Goal: Transaction & Acquisition: Obtain resource

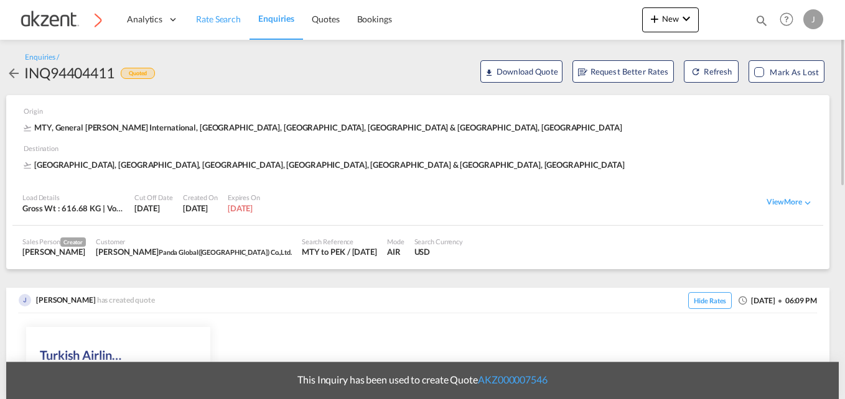
click at [215, 15] on span "Rate Search" at bounding box center [218, 19] width 45 height 11
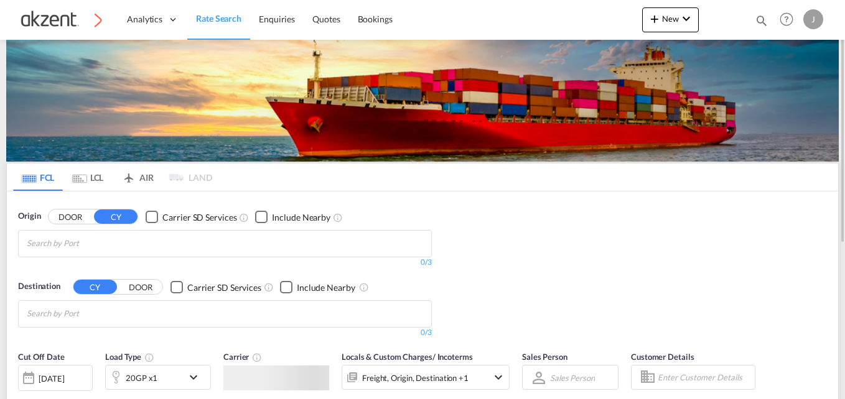
click at [140, 178] on md-tab-item "AIR" at bounding box center [138, 177] width 50 height 27
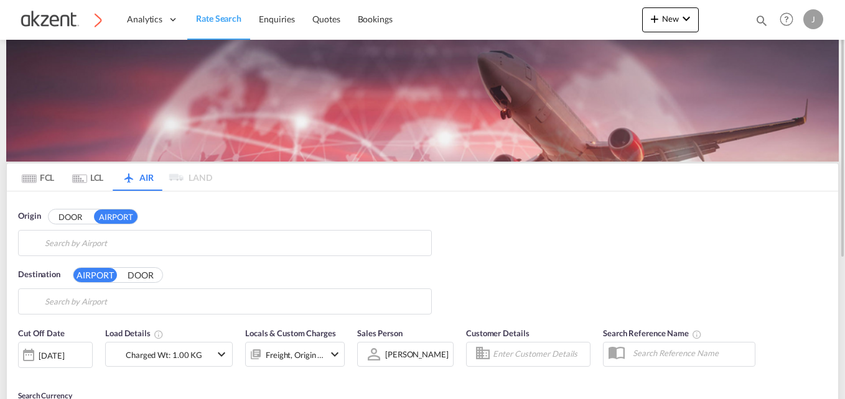
type input "General [PERSON_NAME] International, [GEOGRAPHIC_DATA], [GEOGRAPHIC_DATA]"
type input "Beijing Capital International, [GEOGRAPHIC_DATA], [GEOGRAPHIC_DATA]"
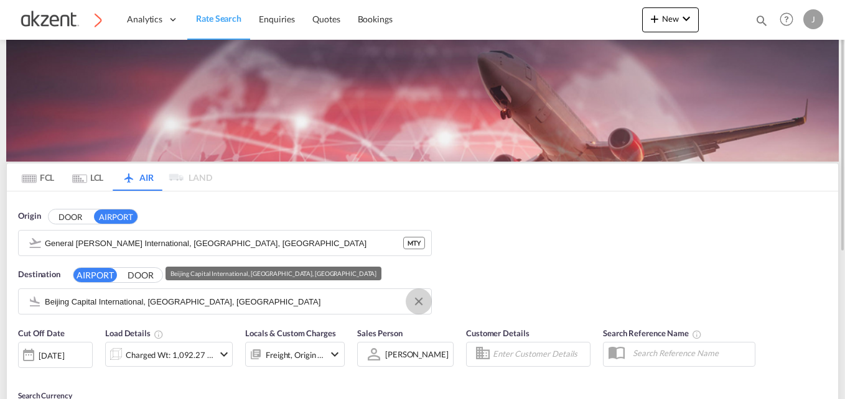
click at [416, 301] on button "Clear Input" at bounding box center [418, 301] width 19 height 19
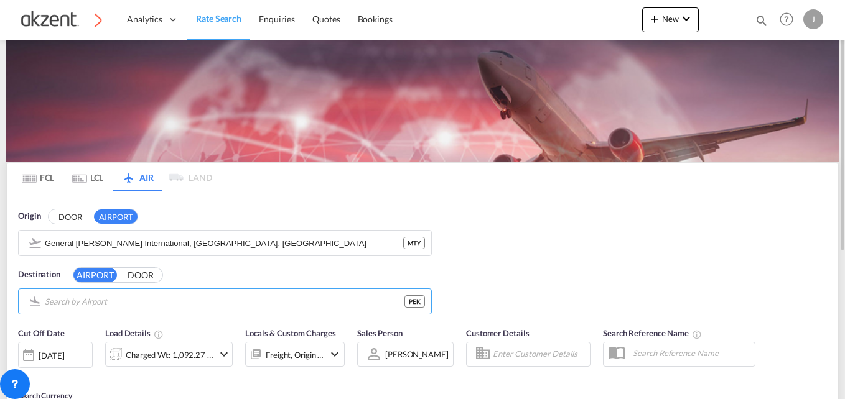
scroll to position [187, 0]
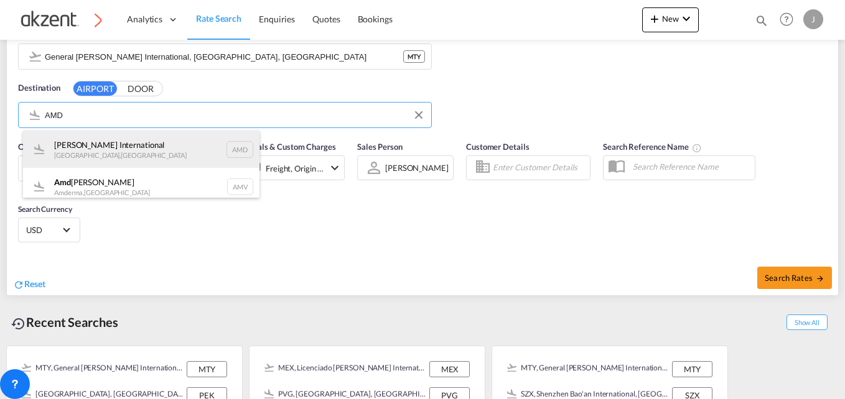
click at [230, 148] on div "[PERSON_NAME] International [GEOGRAPHIC_DATA] , [GEOGRAPHIC_DATA] AMD" at bounding box center [141, 149] width 236 height 37
type input "[PERSON_NAME] International, [GEOGRAPHIC_DATA], AMD"
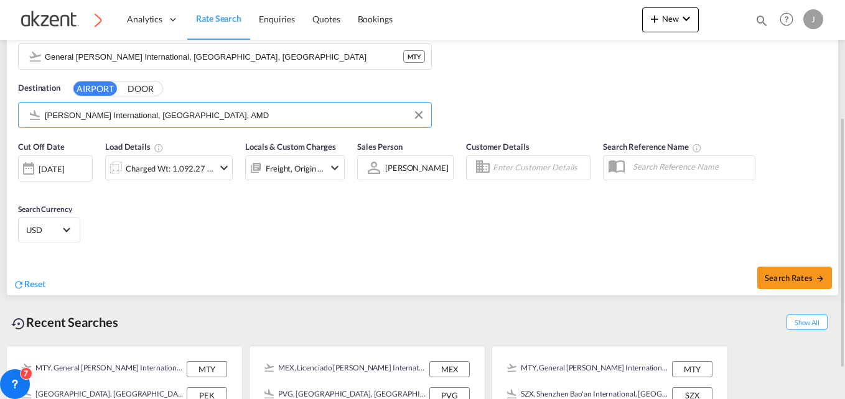
click at [405, 227] on div "Cut Off Date [DATE] [DATE] Load Details Charged Wt: 1,092.27 KG Locals & Custom…" at bounding box center [422, 193] width 831 height 119
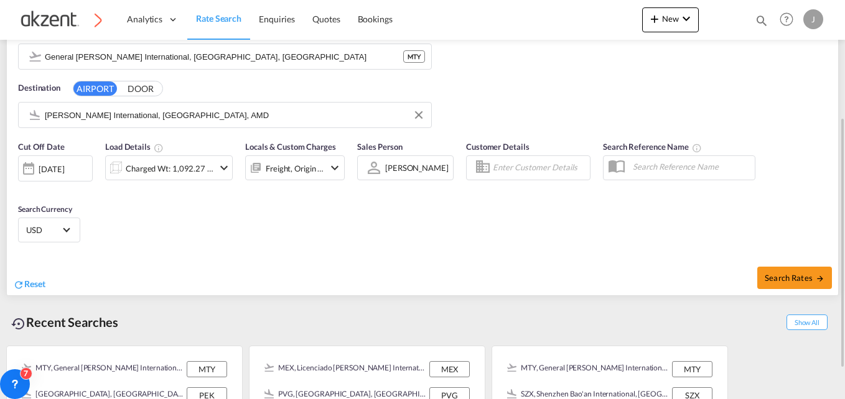
click at [174, 162] on div "Charged Wt: 1,092.27 KG" at bounding box center [170, 168] width 88 height 17
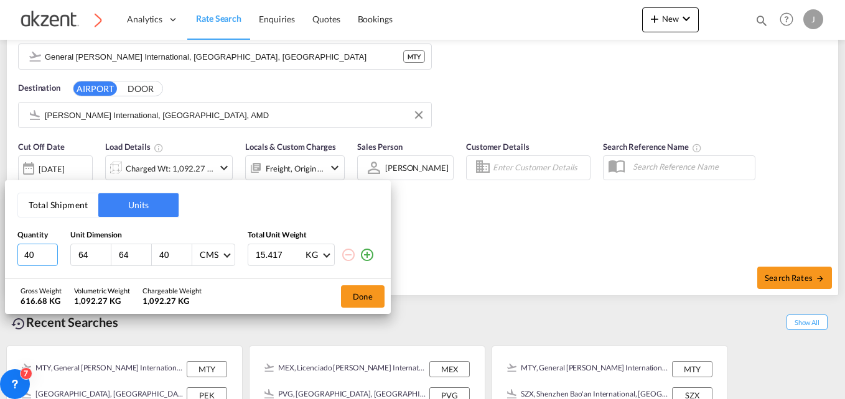
click at [42, 258] on input "40" at bounding box center [37, 255] width 40 height 22
type input "4"
click at [133, 258] on input "64" at bounding box center [135, 255] width 34 height 11
type input "6"
click at [99, 258] on input "64" at bounding box center [94, 255] width 34 height 11
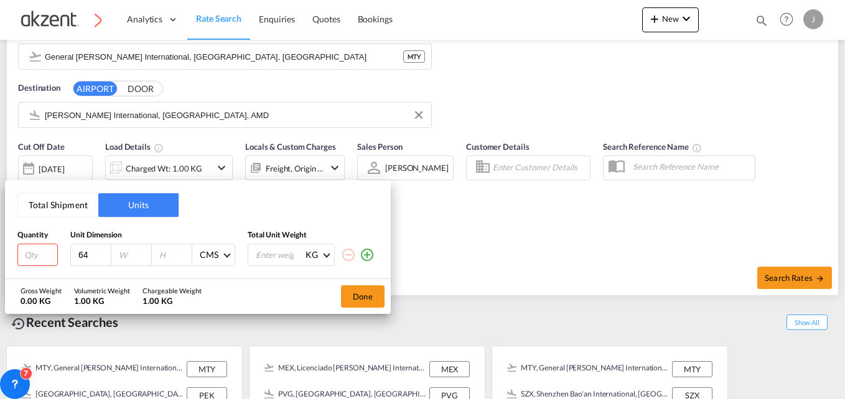
type input "6"
click at [29, 251] on input "number" at bounding box center [37, 255] width 40 height 22
type input "1"
click at [89, 255] on input "number" at bounding box center [94, 255] width 34 height 11
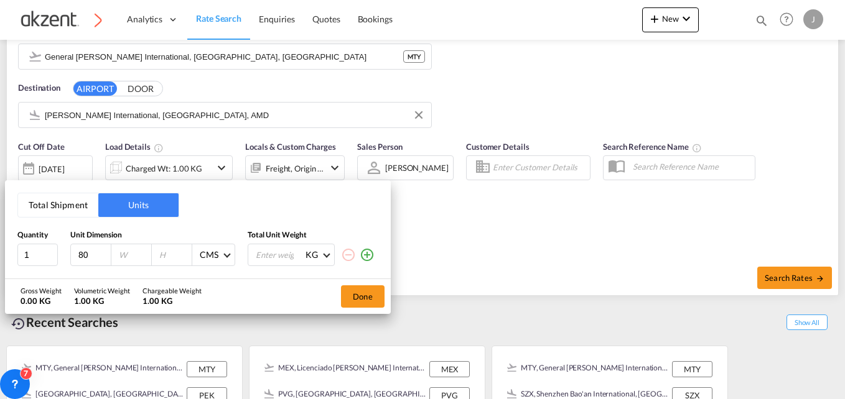
type input "80"
click at [129, 253] on input "number" at bounding box center [135, 255] width 34 height 11
type input "60"
click at [156, 254] on div at bounding box center [172, 255] width 40 height 21
click at [158, 256] on input "number" at bounding box center [175, 255] width 34 height 11
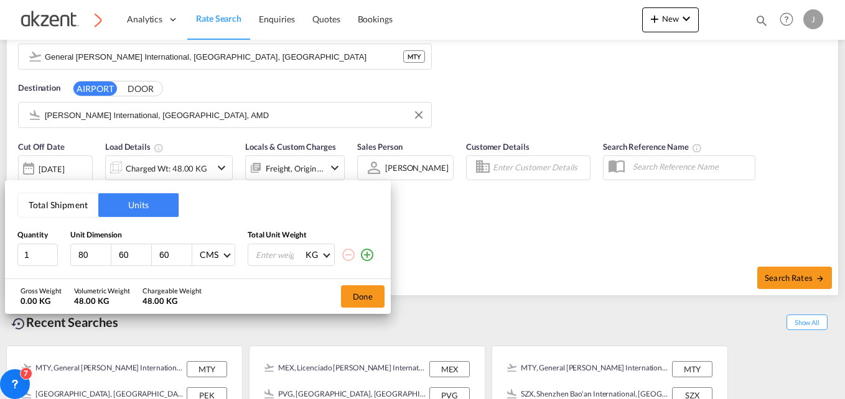
type input "60"
click at [260, 311] on div "Gross Weight 0.00 KG Volumetric Weight 48.00 KG Chargeable Weight 48.00 KG Done" at bounding box center [198, 296] width 386 height 35
click at [260, 255] on input "number" at bounding box center [279, 255] width 50 height 21
type input "272.900"
click at [367, 293] on button "Done" at bounding box center [363, 297] width 44 height 22
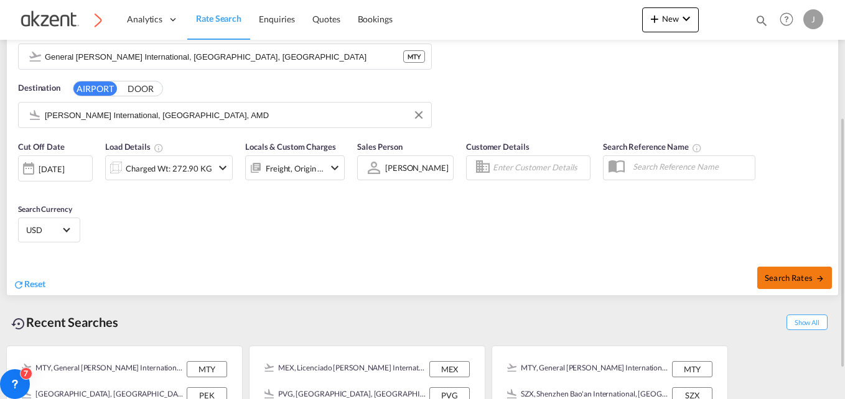
click at [783, 270] on button "Search Rates" at bounding box center [794, 278] width 75 height 22
type input "MTY to AMD / [DATE]"
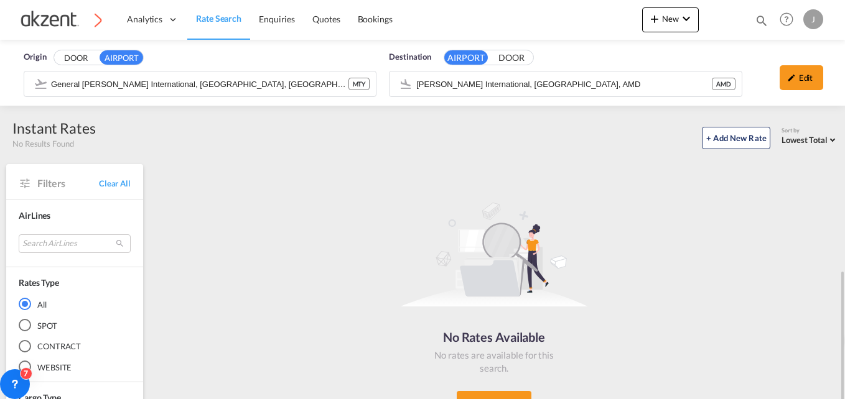
scroll to position [157, 0]
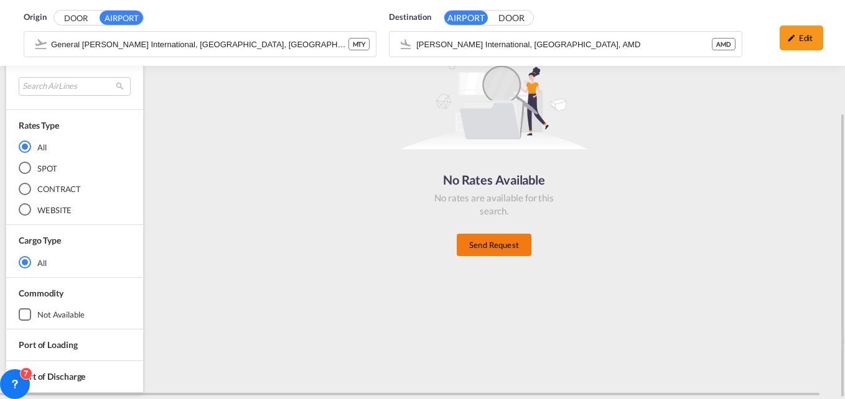
click at [500, 240] on button "Send Request" at bounding box center [494, 245] width 75 height 22
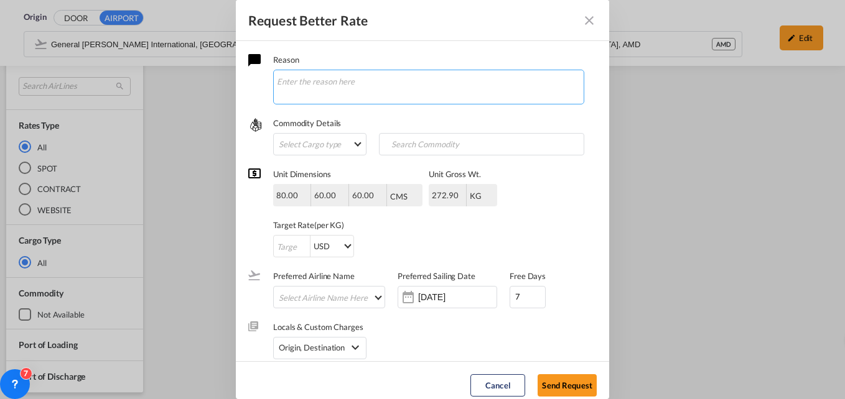
click at [351, 84] on textarea "Request Better Rate ..." at bounding box center [428, 87] width 311 height 35
paste textarea "AOL: Nearest to pick up address AOD: AMD, [GEOGRAPHIC_DATA] • No. of Pallets & …"
click at [414, 92] on textarea "Hola chicas, tengo el siguiente EXW para [GEOGRAPHIC_DATA]. Por lo que ocupare …" at bounding box center [428, 87] width 311 height 35
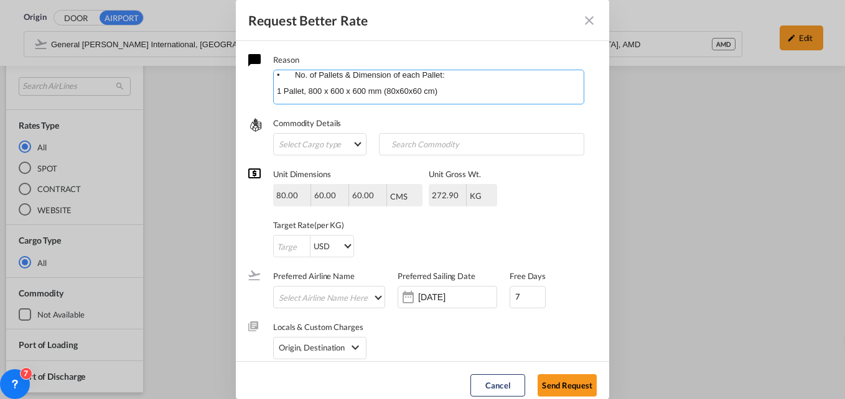
click at [380, 93] on textarea "Hola chicas, tengo el siguiente EXW para [GEOGRAPHIC_DATA]. Por lo que ocupare …" at bounding box center [428, 87] width 311 height 35
click at [467, 90] on textarea "Hola chicas, tengo el siguiente EXW para [GEOGRAPHIC_DATA]. Por lo que ocupare …" at bounding box center [428, 87] width 311 height 35
type textarea "Hola chicas, tengo el siguiente EXW para [GEOGRAPHIC_DATA]. Por lo que ocupare …"
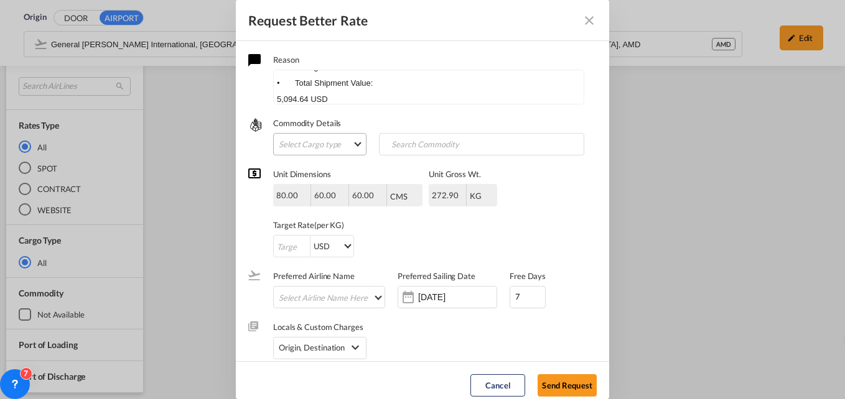
click at [327, 146] on md-select "Select Cargo type FAK GCR GDSM General Cargo Hazardous Cargo Ambient Foodstuff …" at bounding box center [319, 144] width 93 height 22
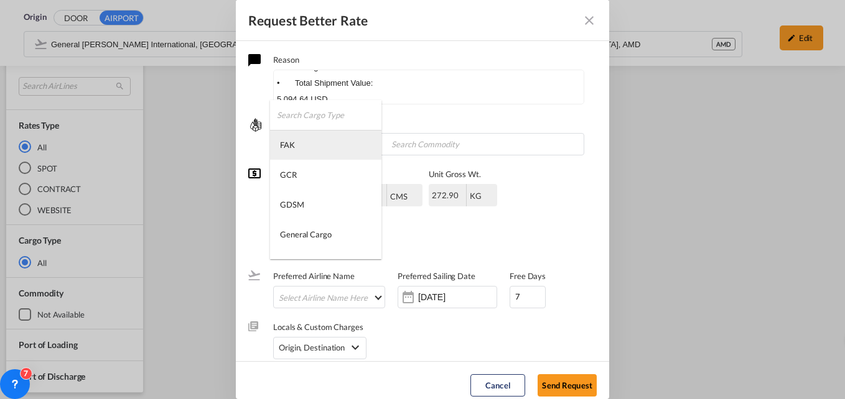
click at [317, 148] on md-option "FAK" at bounding box center [325, 145] width 111 height 30
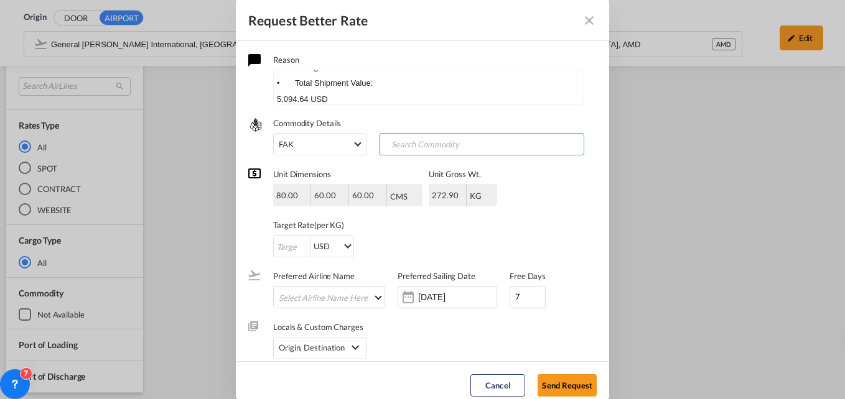
click at [422, 147] on input "Chips input." at bounding box center [443, 145] width 123 height 20
type input "general cargo"
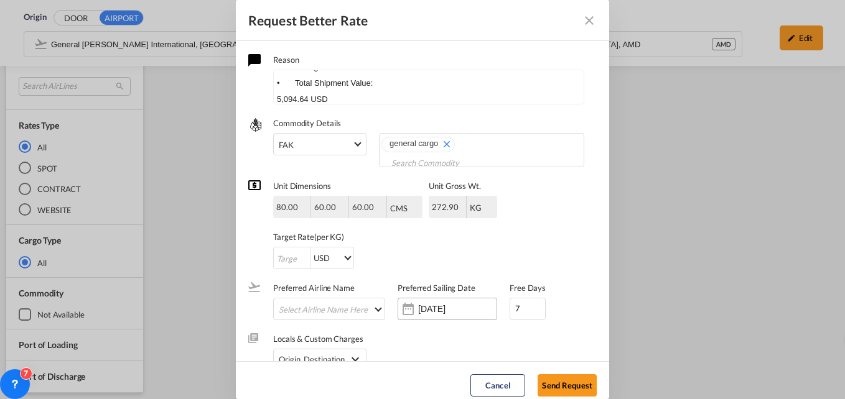
click at [436, 304] on input "[DATE]" at bounding box center [457, 309] width 78 height 10
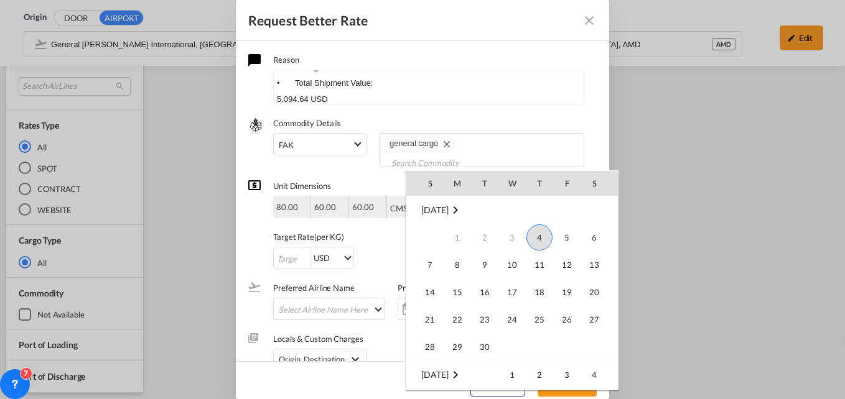
click at [539, 235] on span "4" at bounding box center [539, 238] width 26 height 26
type input "[DATE]"
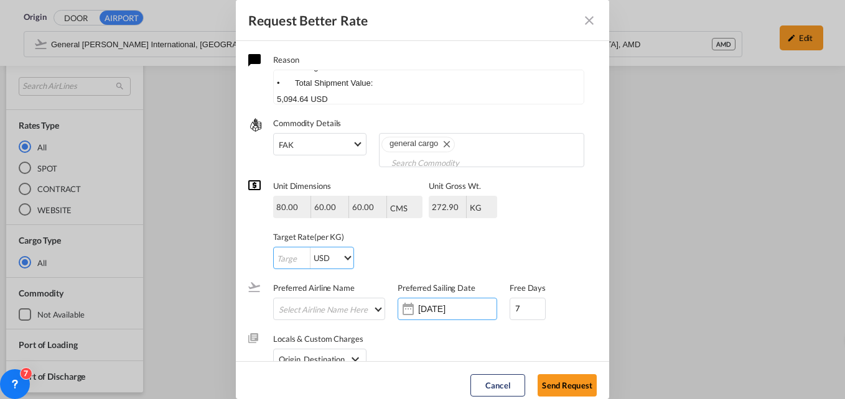
click at [289, 248] on input "Request Better Rate ..." at bounding box center [292, 259] width 36 height 22
type input "1"
click at [482, 247] on div "1 USD AED AFN ALL AMD ANG AOA ARS AUD AWG AZN BAM BBD BDT BGN BHD BIF BMD BND […" at bounding box center [385, 258] width 224 height 22
click at [561, 381] on button "Send Request" at bounding box center [567, 386] width 59 height 22
type input "[DATE]"
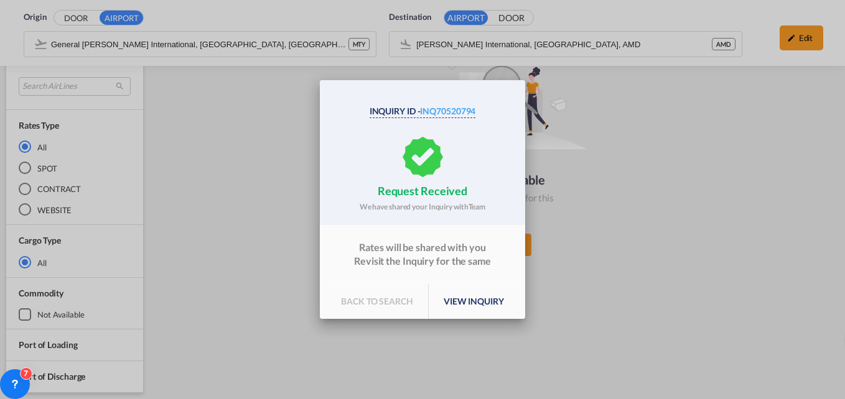
click at [413, 281] on md-dialog-content "Inquiry Id - INQ70520794 request received We have shared your Inquiry with Team…" at bounding box center [422, 199] width 205 height 239
click at [460, 304] on p "view inquiry" at bounding box center [474, 301] width 90 height 35
